Goal: Feedback & Contribution: Leave review/rating

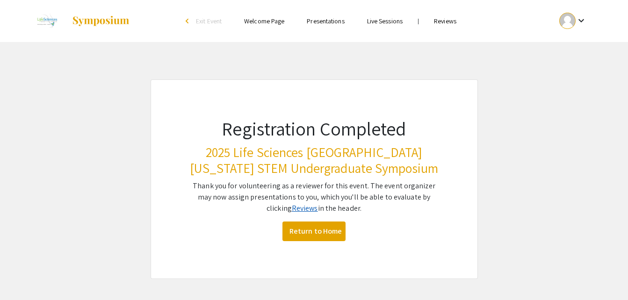
click at [296, 209] on link "Reviews" at bounding box center [305, 208] width 26 height 10
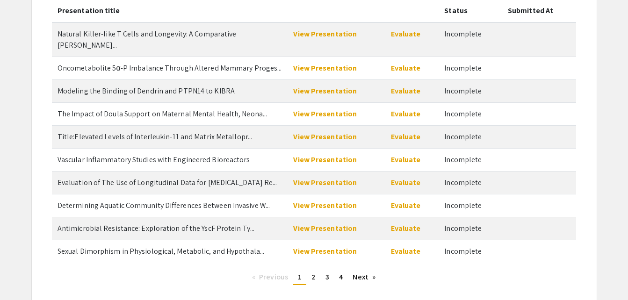
scroll to position [114, 0]
click at [363, 270] on link "Next page" at bounding box center [364, 277] width 32 height 14
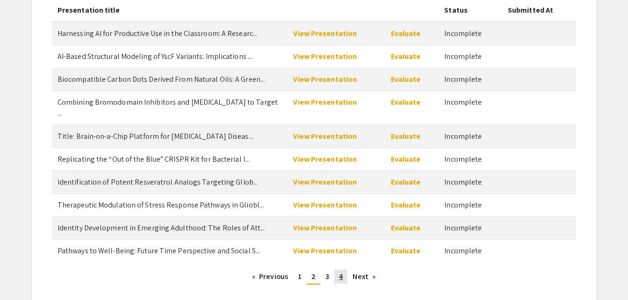
click at [343, 270] on link "page 4" at bounding box center [340, 277] width 13 height 14
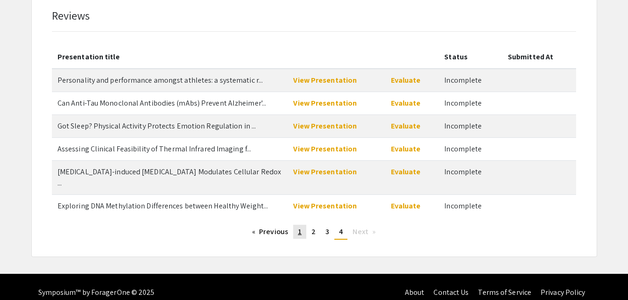
click at [300, 227] on span "1" at bounding box center [300, 232] width 4 height 10
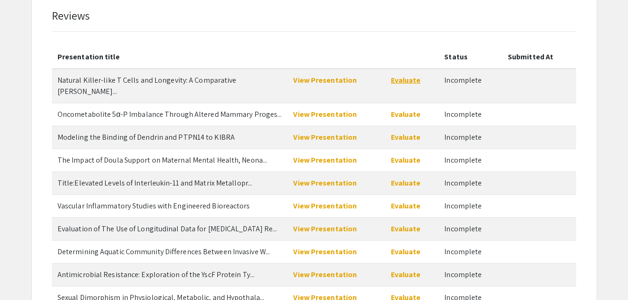
click at [405, 76] on link "Evaluate" at bounding box center [406, 80] width 30 height 10
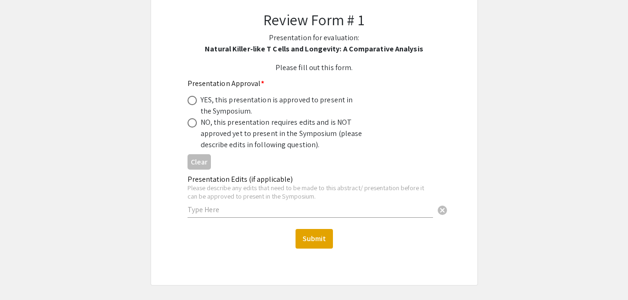
scroll to position [115, 0]
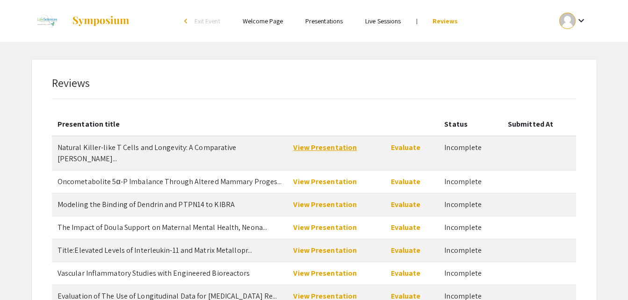
click at [344, 147] on link "View Presentation" at bounding box center [325, 148] width 64 height 10
click at [397, 149] on link "Evaluate" at bounding box center [406, 148] width 30 height 10
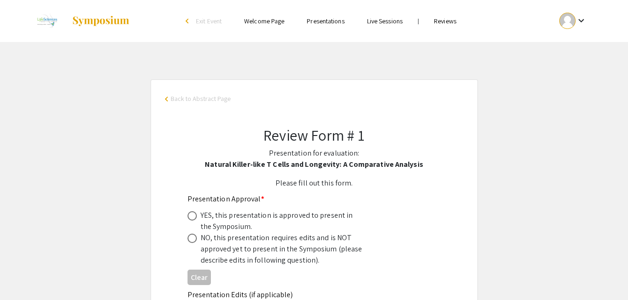
click at [188, 219] on span at bounding box center [192, 215] width 9 height 9
click at [188, 219] on input "radio" at bounding box center [192, 215] width 9 height 9
radio input "true"
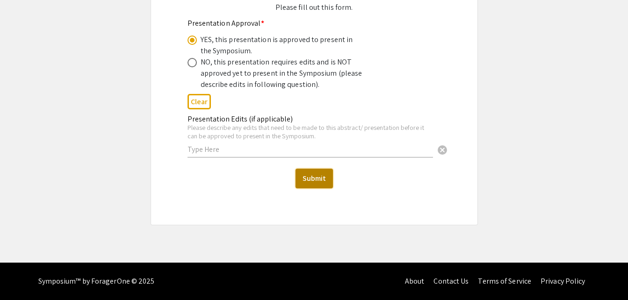
click at [316, 177] on button "Submit" at bounding box center [314, 179] width 37 height 20
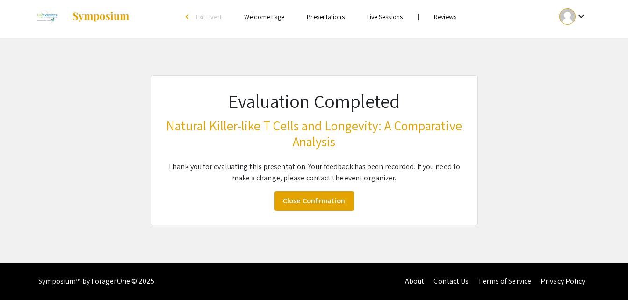
scroll to position [4, 0]
click at [317, 206] on link "Close Confirmation" at bounding box center [313, 201] width 79 height 20
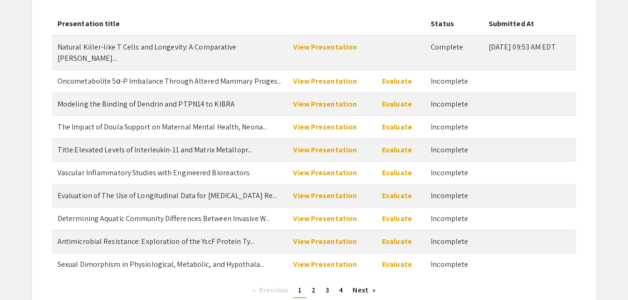
scroll to position [101, 0]
click at [322, 259] on link "View Presentation" at bounding box center [325, 264] width 64 height 10
click at [387, 259] on link "Evaluate" at bounding box center [397, 264] width 30 height 10
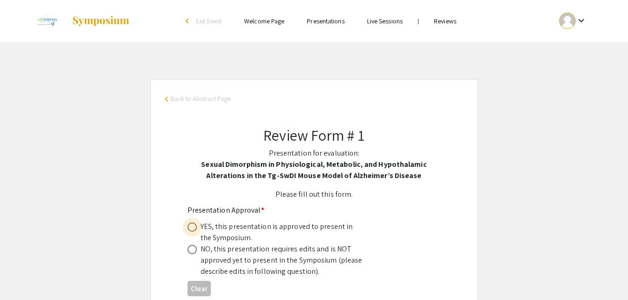
click at [191, 226] on span at bounding box center [192, 227] width 9 height 9
click at [191, 226] on input "radio" at bounding box center [192, 227] width 9 height 9
radio input "true"
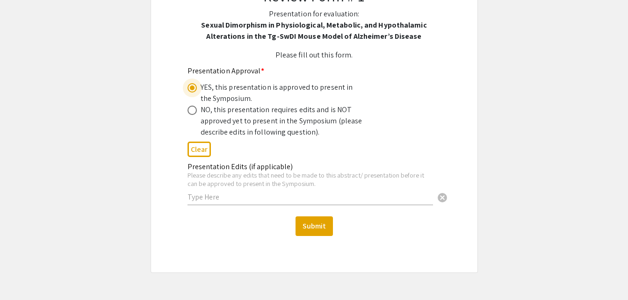
scroll to position [140, 0]
click at [309, 224] on button "Submit" at bounding box center [314, 226] width 37 height 20
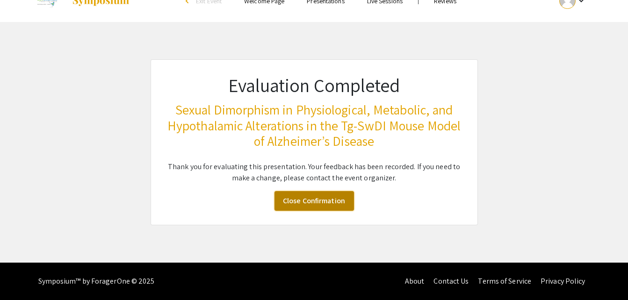
click at [318, 201] on link "Close Confirmation" at bounding box center [313, 201] width 79 height 20
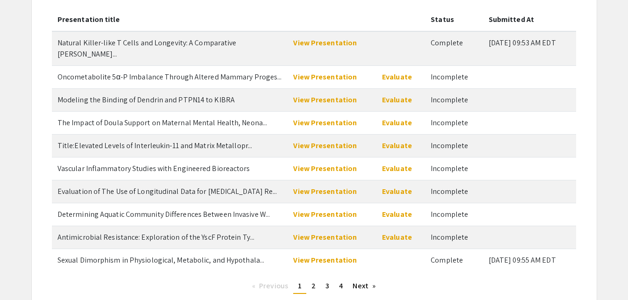
scroll to position [105, 0]
click at [313, 281] on span "2" at bounding box center [313, 286] width 4 height 10
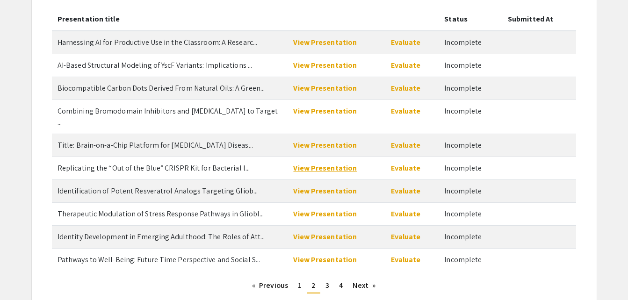
click at [339, 163] on link "View Presentation" at bounding box center [325, 168] width 64 height 10
click at [410, 163] on link "Evaluate" at bounding box center [406, 168] width 30 height 10
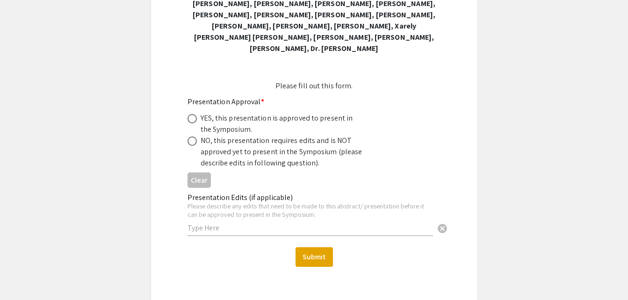
scroll to position [224, 0]
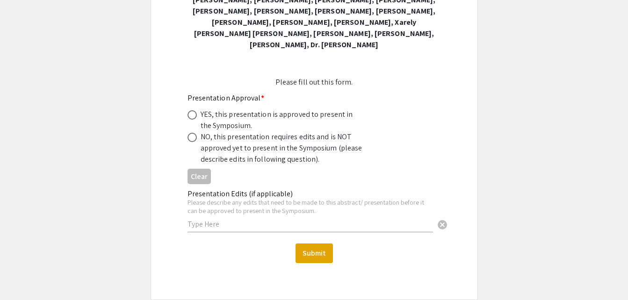
click at [194, 110] on span at bounding box center [192, 114] width 9 height 9
click at [194, 110] on input "radio" at bounding box center [192, 114] width 9 height 9
radio input "true"
click at [325, 248] on button "Submit" at bounding box center [314, 254] width 37 height 20
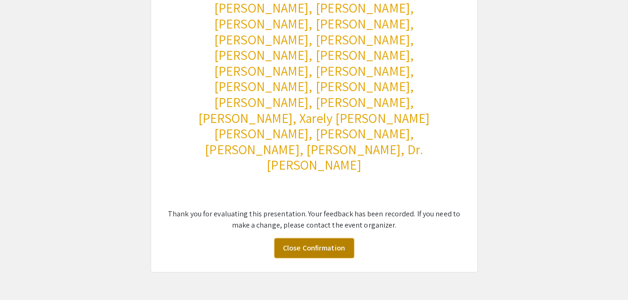
click at [329, 238] on link "Close Confirmation" at bounding box center [313, 248] width 79 height 20
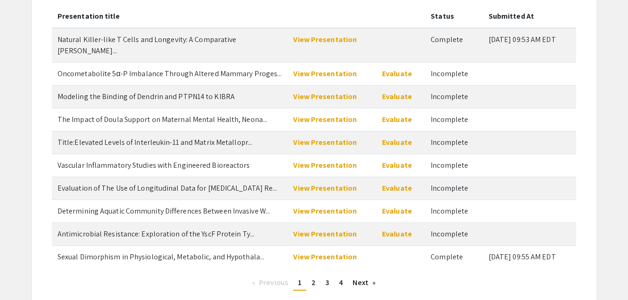
scroll to position [107, 0]
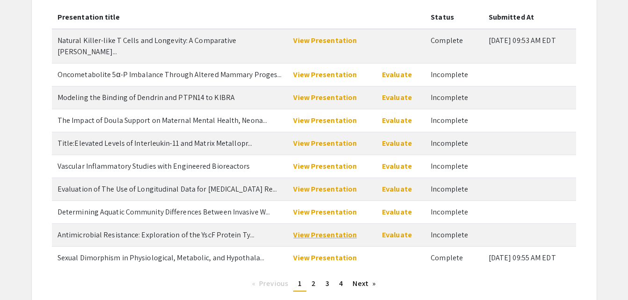
click at [310, 230] on link "View Presentation" at bounding box center [325, 235] width 64 height 10
click at [398, 230] on link "Evaluate" at bounding box center [397, 235] width 30 height 10
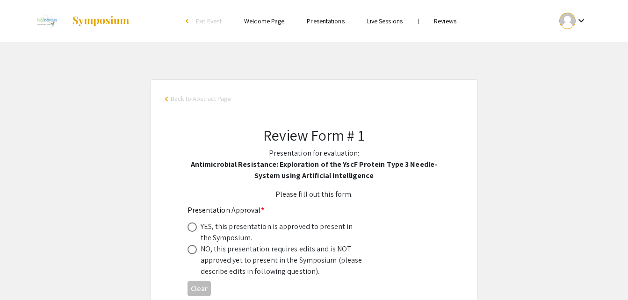
click at [195, 226] on span at bounding box center [192, 227] width 9 height 9
click at [195, 226] on input "radio" at bounding box center [192, 227] width 9 height 9
radio input "true"
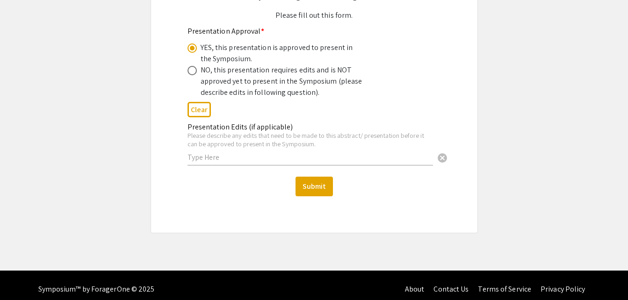
scroll to position [182, 0]
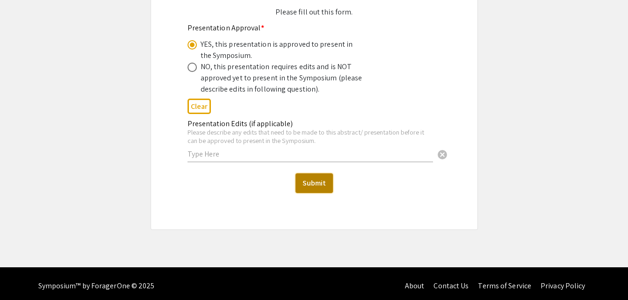
click at [320, 181] on button "Submit" at bounding box center [314, 183] width 37 height 20
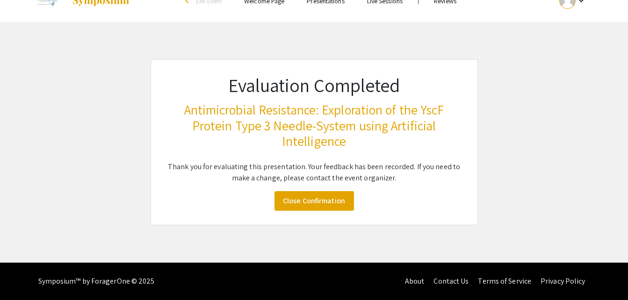
scroll to position [20, 0]
click at [320, 201] on link "Close Confirmation" at bounding box center [313, 201] width 79 height 20
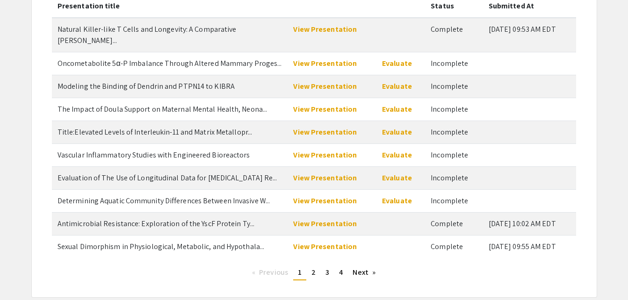
scroll to position [119, 0]
click at [324, 173] on link "View Presentation" at bounding box center [325, 178] width 64 height 10
click at [390, 173] on link "Evaluate" at bounding box center [397, 178] width 30 height 10
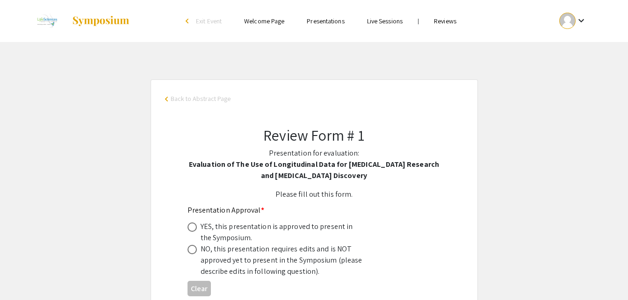
click at [194, 230] on span at bounding box center [192, 227] width 9 height 9
click at [194, 230] on input "radio" at bounding box center [192, 227] width 9 height 9
radio input "true"
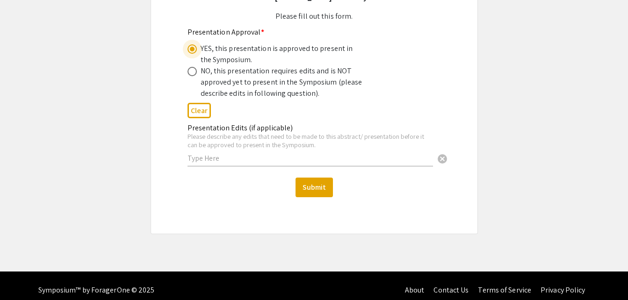
scroll to position [180, 0]
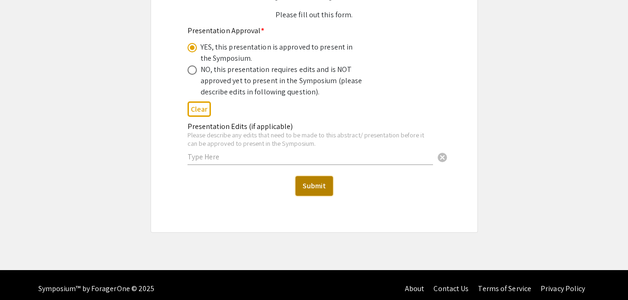
click at [321, 184] on button "Submit" at bounding box center [314, 186] width 37 height 20
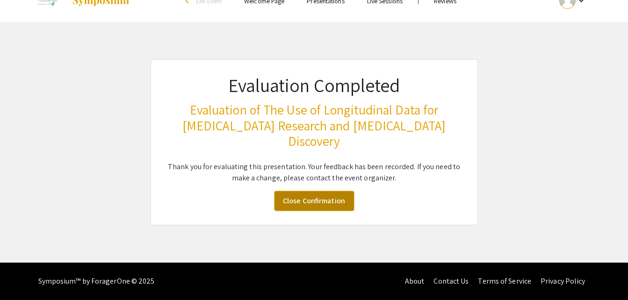
click at [303, 198] on link "Close Confirmation" at bounding box center [313, 201] width 79 height 20
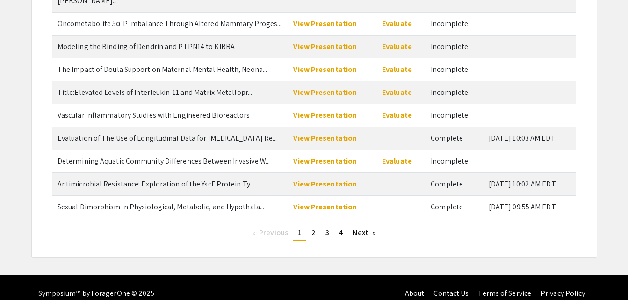
scroll to position [159, 0]
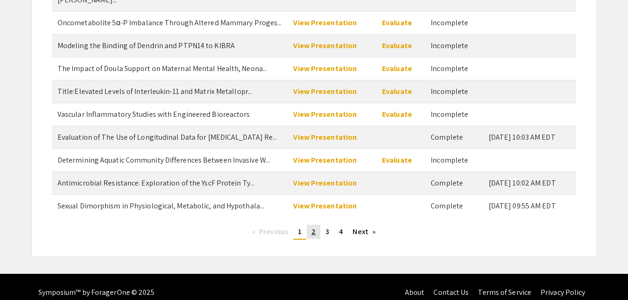
click at [313, 227] on span "2" at bounding box center [313, 232] width 4 height 10
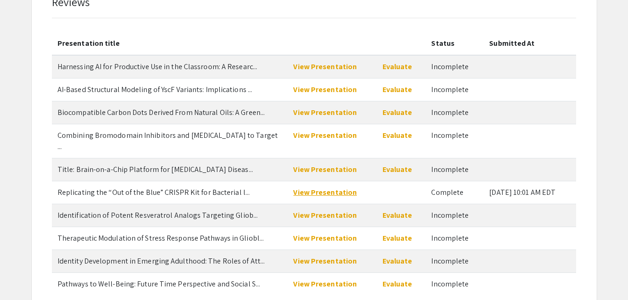
scroll to position [75, 0]
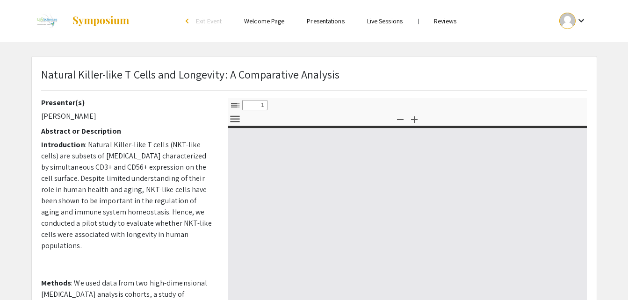
select select "custom"
type input "0"
select select "custom"
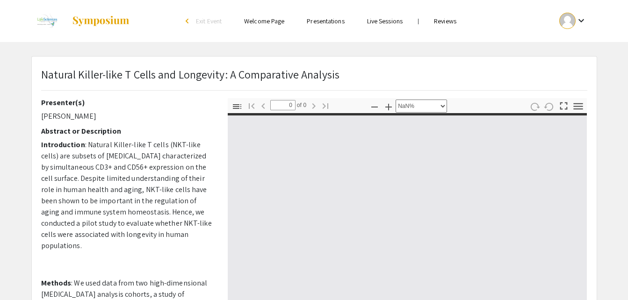
type input "1"
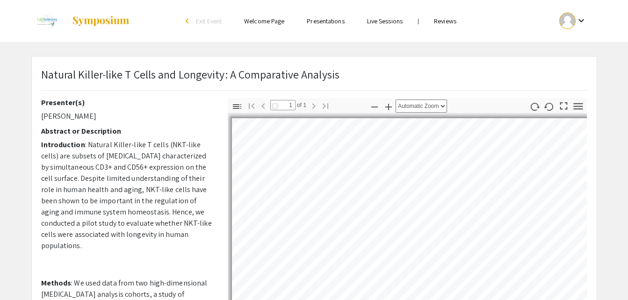
select select "auto"
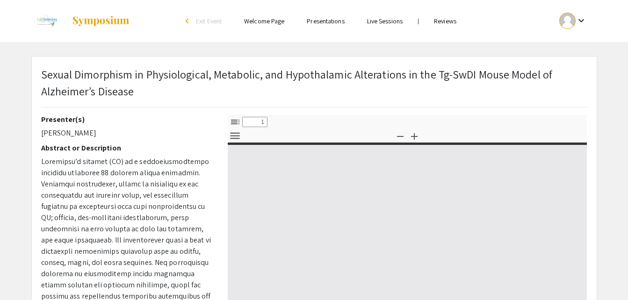
select select "custom"
type input "0"
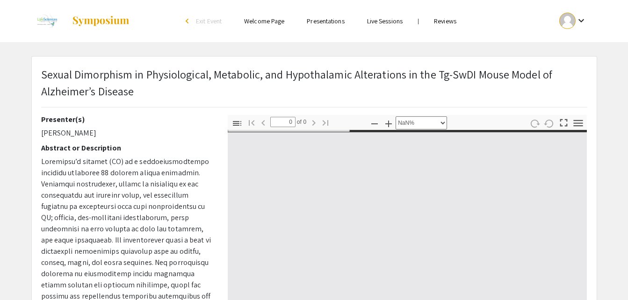
select select "auto"
type input "1"
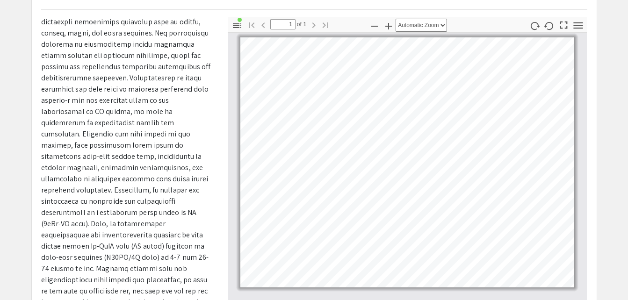
scroll to position [97, 0]
select select "custom"
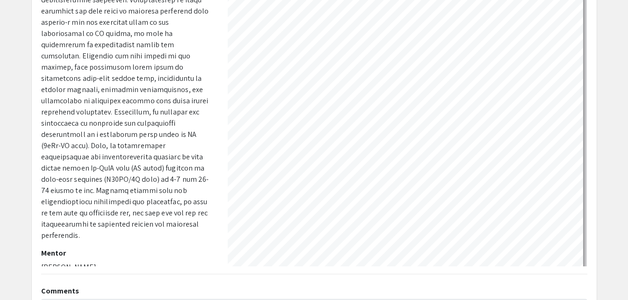
scroll to position [0, 0]
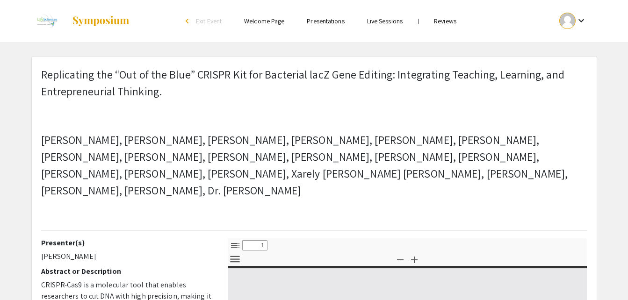
select select "custom"
type input "0"
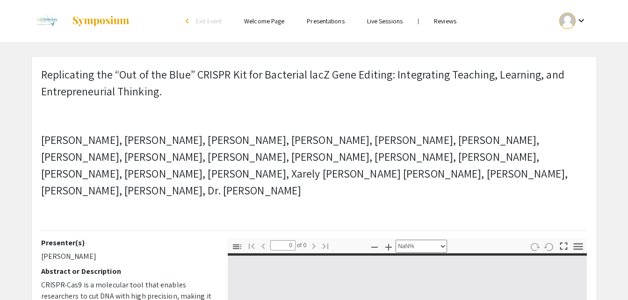
select select "auto"
type input "1"
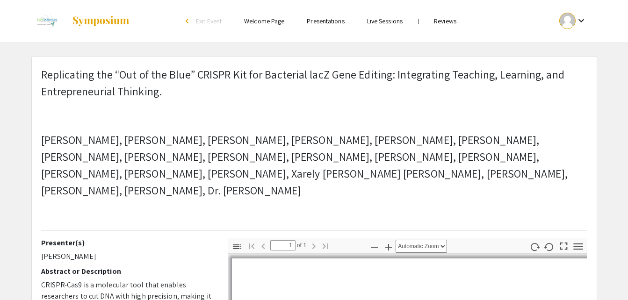
select select "auto"
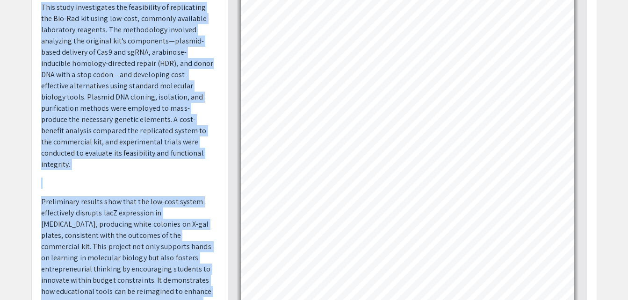
scroll to position [420, 0]
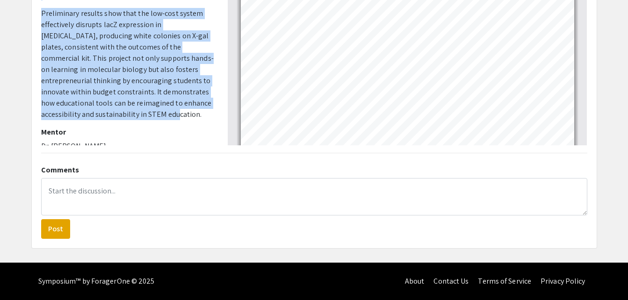
drag, startPoint x: 41, startPoint y: 78, endPoint x: 158, endPoint y: 105, distance: 119.6
copy div "Abstract or Description CRISPR-Cas9 is a molecular tool that enables researcher…"
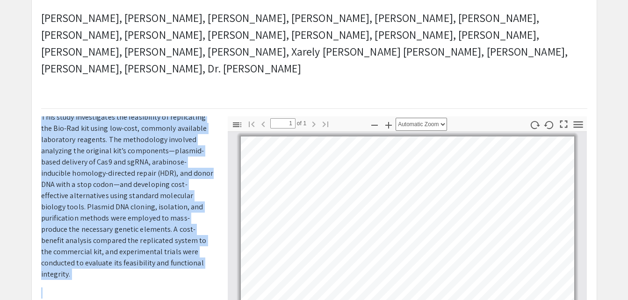
scroll to position [0, 0]
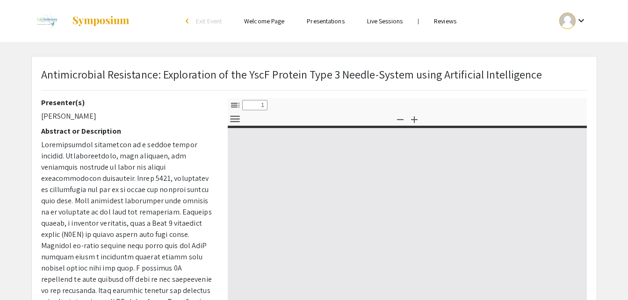
select select "custom"
type input "0"
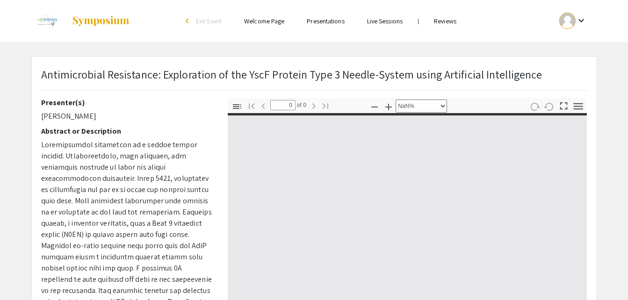
select select "auto"
type input "1"
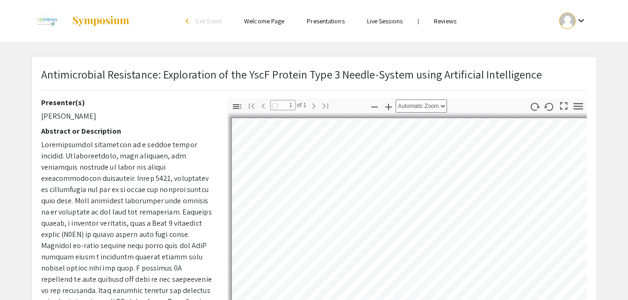
select select "auto"
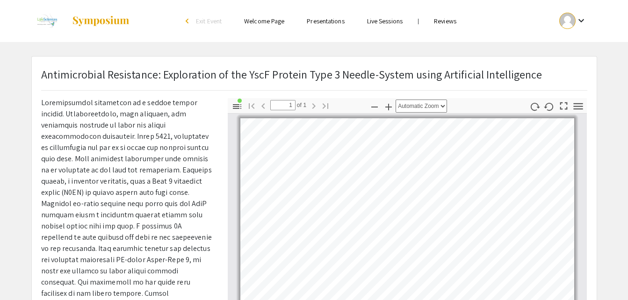
scroll to position [42, 0]
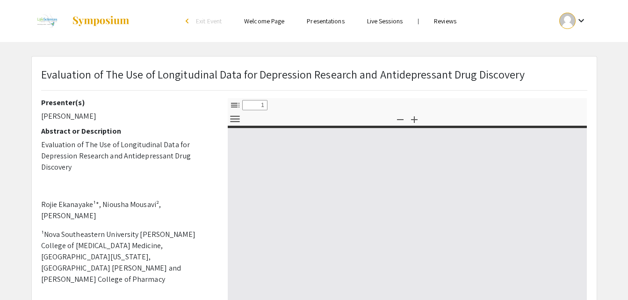
select select "custom"
type input "0"
select select "custom"
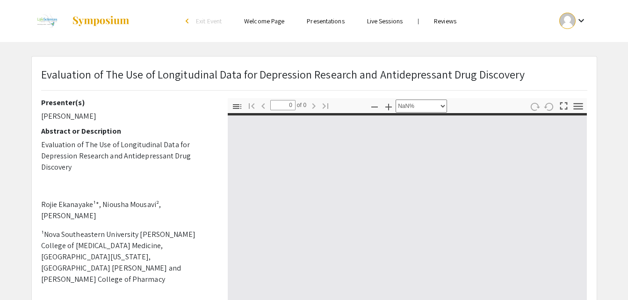
type input "1"
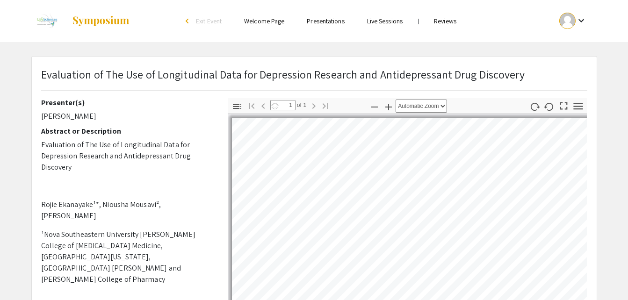
select select "auto"
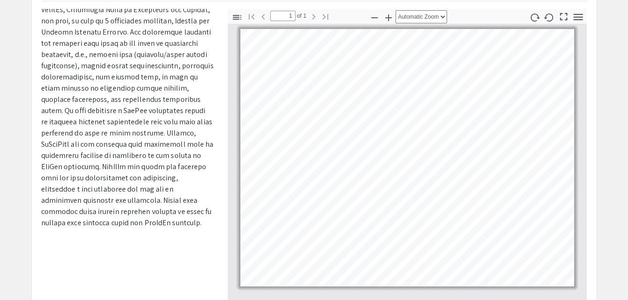
scroll to position [97, 0]
